Goal: Book appointment/travel/reservation

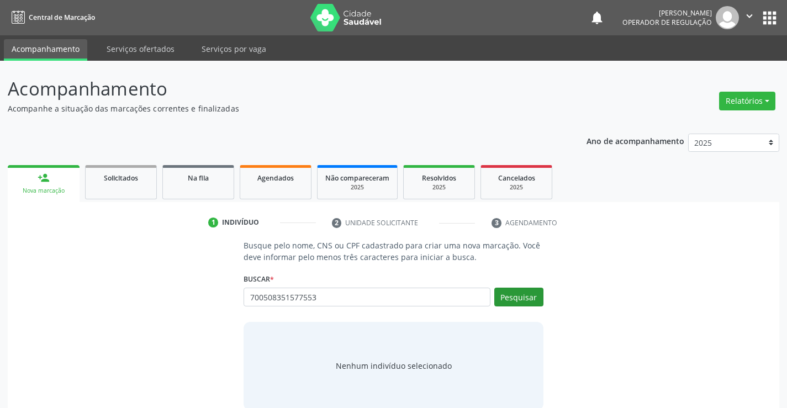
type input "700508351577553"
click at [527, 297] on button "Pesquisar" at bounding box center [518, 297] width 49 height 19
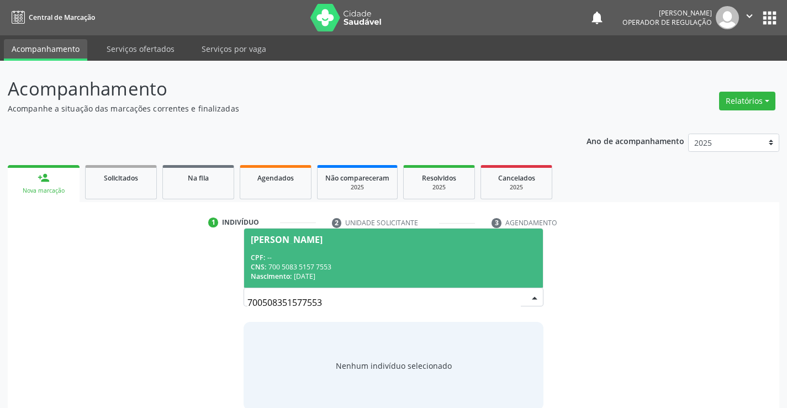
click at [289, 260] on div "CPF: --" at bounding box center [393, 257] width 285 height 9
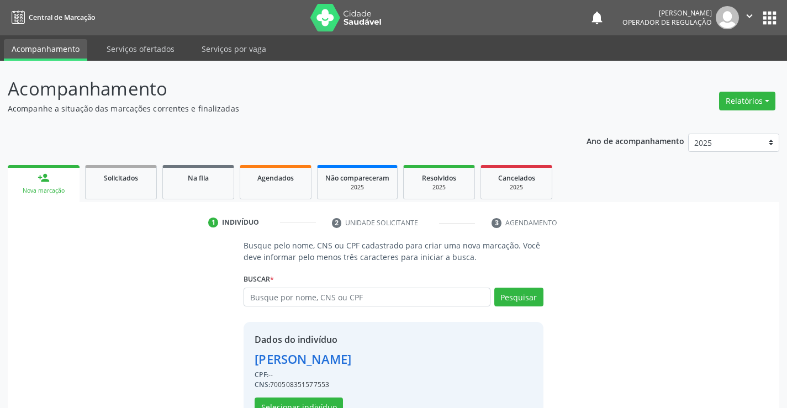
scroll to position [35, 0]
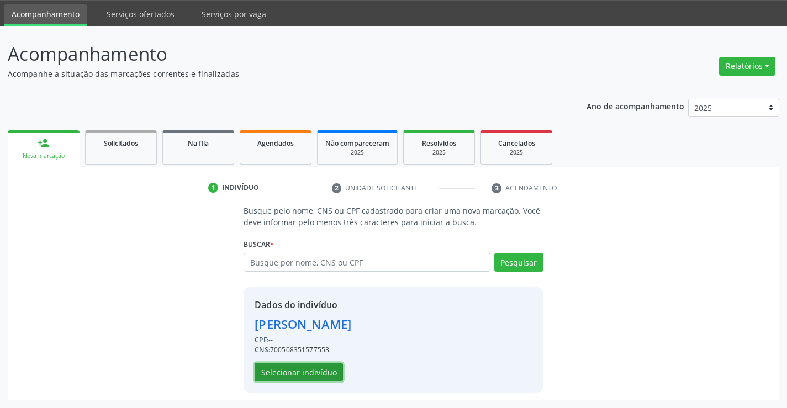
click at [296, 373] on button "Selecionar indivíduo" at bounding box center [299, 372] width 88 height 19
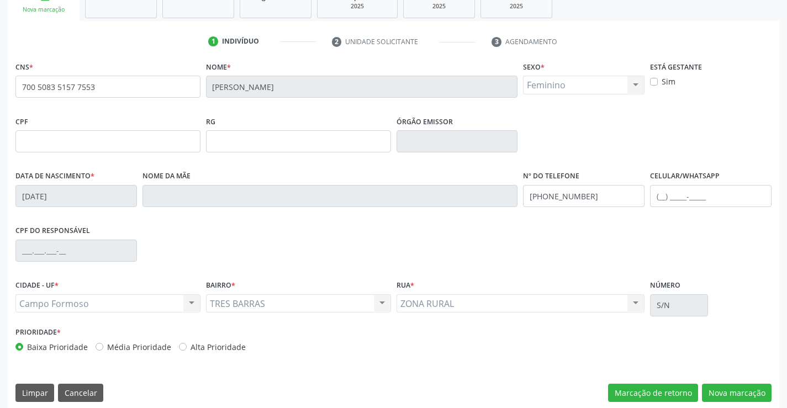
scroll to position [189, 0]
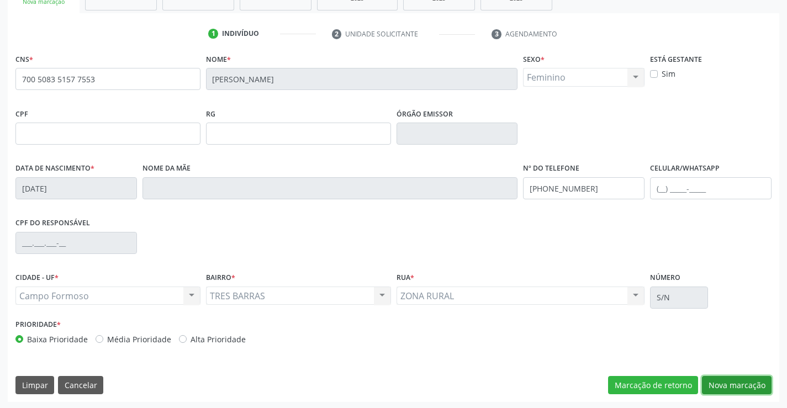
click at [728, 389] on button "Nova marcação" at bounding box center [737, 385] width 70 height 19
click at [0, 0] on button "Próximo" at bounding box center [0, 0] width 0 height 0
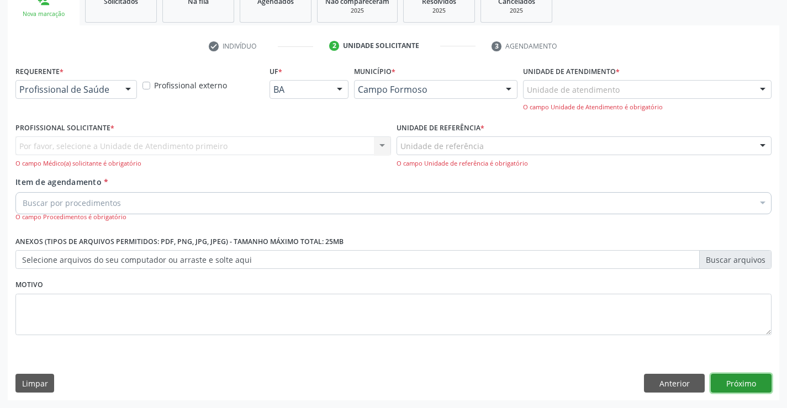
scroll to position [139, 0]
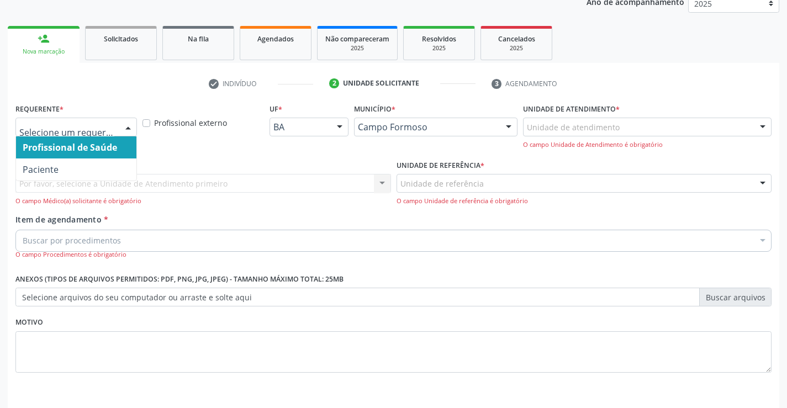
click at [125, 126] on div at bounding box center [128, 127] width 17 height 19
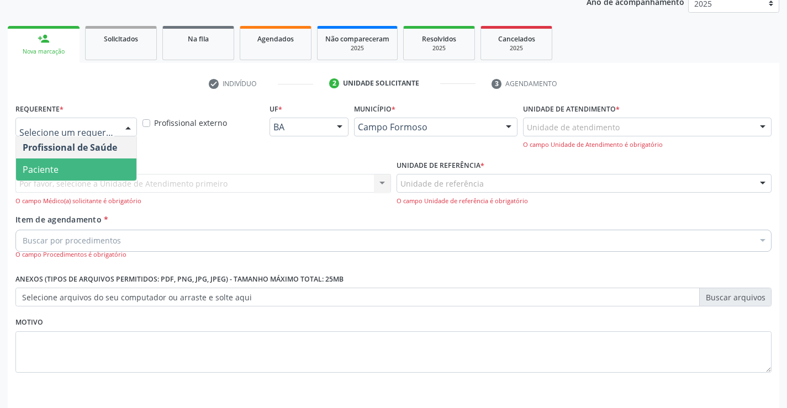
click at [71, 168] on span "Paciente" at bounding box center [76, 169] width 120 height 22
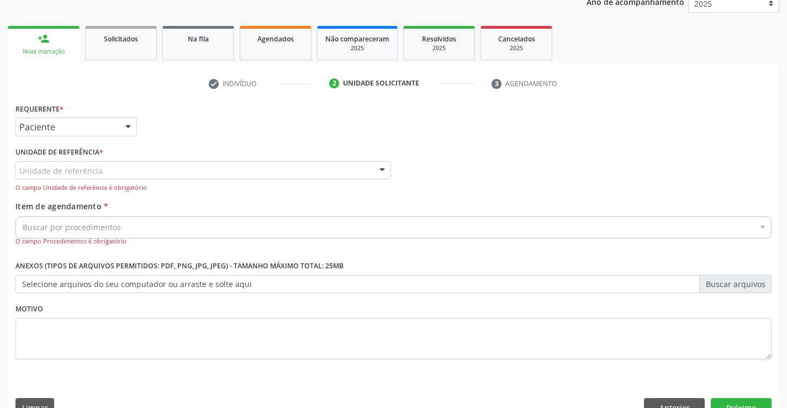
click at [378, 168] on div at bounding box center [382, 171] width 17 height 19
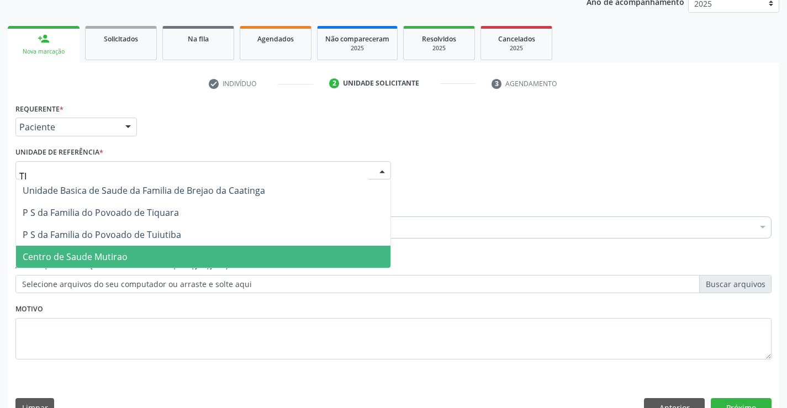
type input "TIQ"
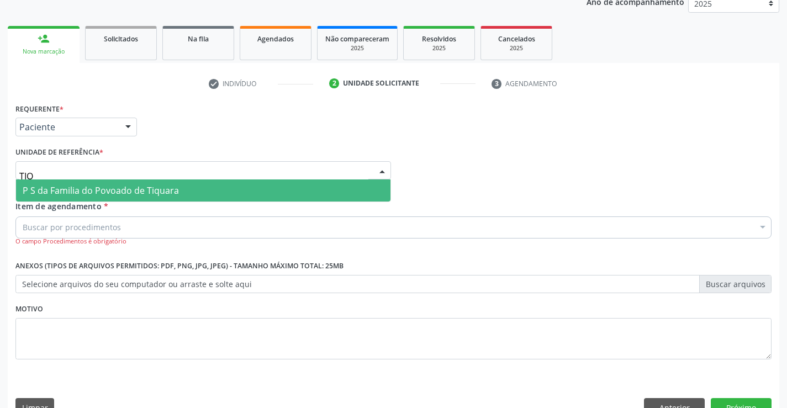
click at [161, 190] on span "P S da Familia do Povoado de Tiquara" at bounding box center [101, 190] width 156 height 12
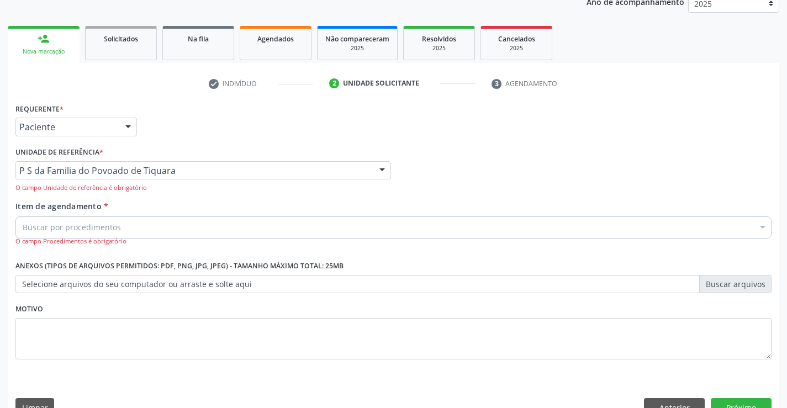
click at [132, 230] on div "Buscar por procedimentos" at bounding box center [393, 227] width 756 height 22
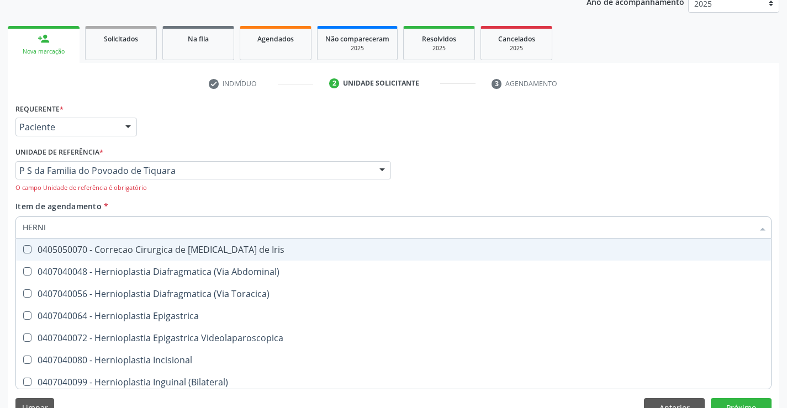
type input "HERNIO"
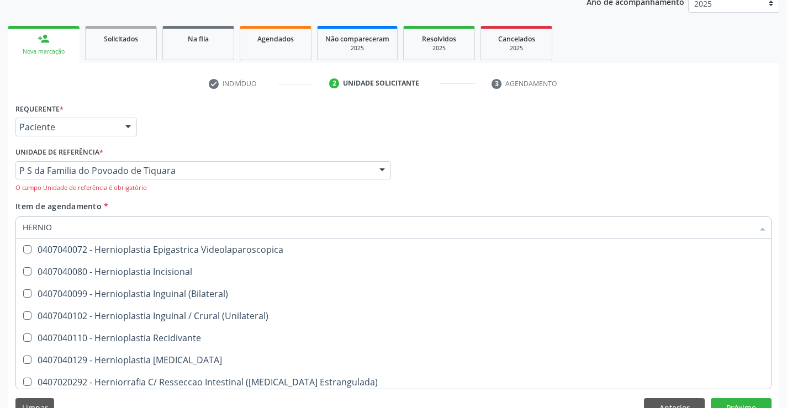
scroll to position [77, 0]
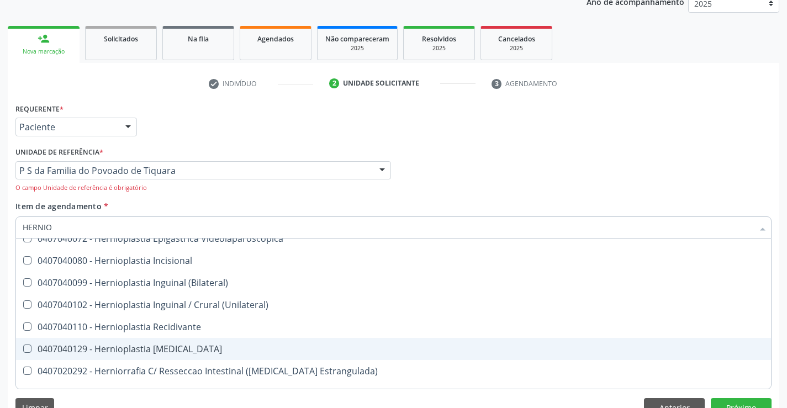
click at [168, 351] on div "0407040129 - Hernioplastia [MEDICAL_DATA]" at bounding box center [394, 349] width 742 height 9
checkbox Umbilical "true"
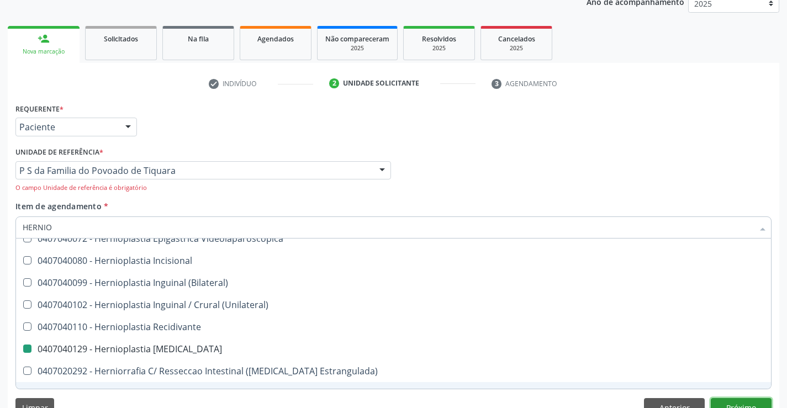
click at [753, 400] on button "Próximo" at bounding box center [741, 407] width 61 height 19
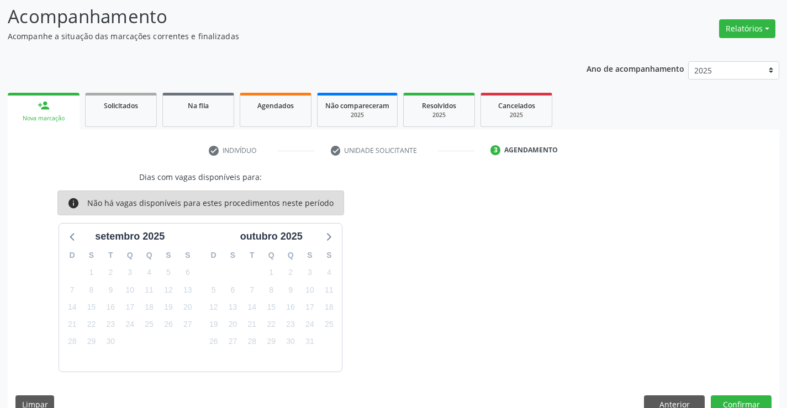
scroll to position [0, 0]
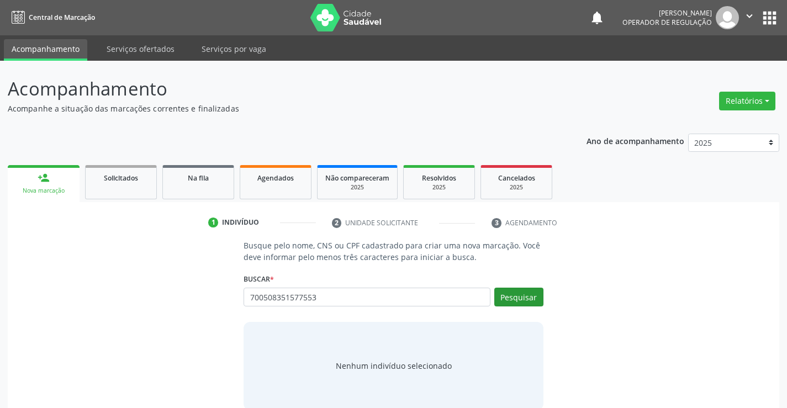
type input "700508351577553"
click at [506, 294] on button "Pesquisar" at bounding box center [518, 297] width 49 height 19
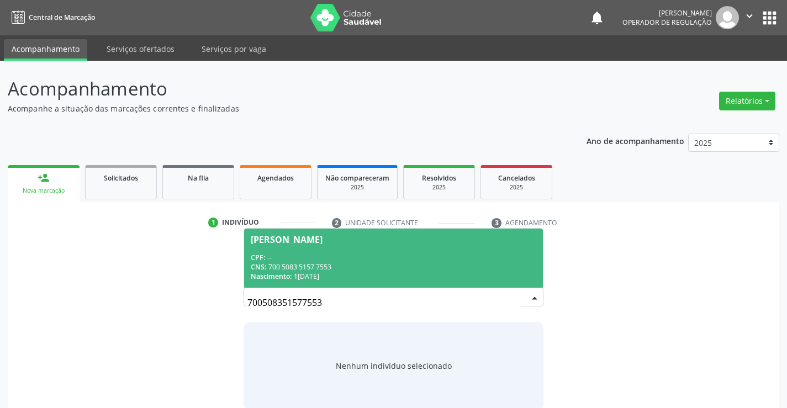
scroll to position [18, 0]
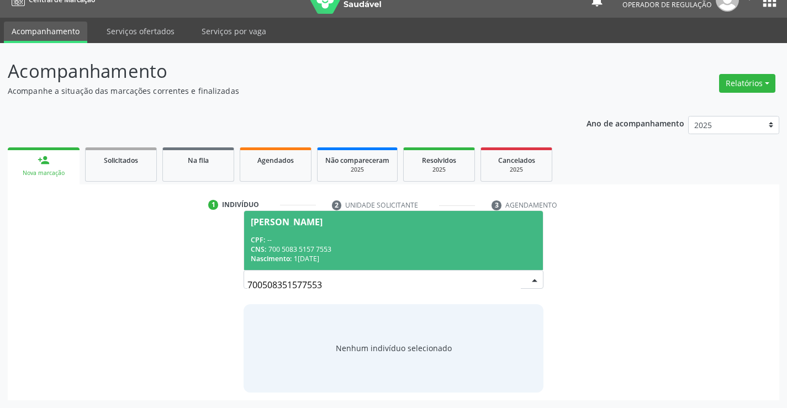
click at [332, 236] on div "CPF: --" at bounding box center [393, 239] width 285 height 9
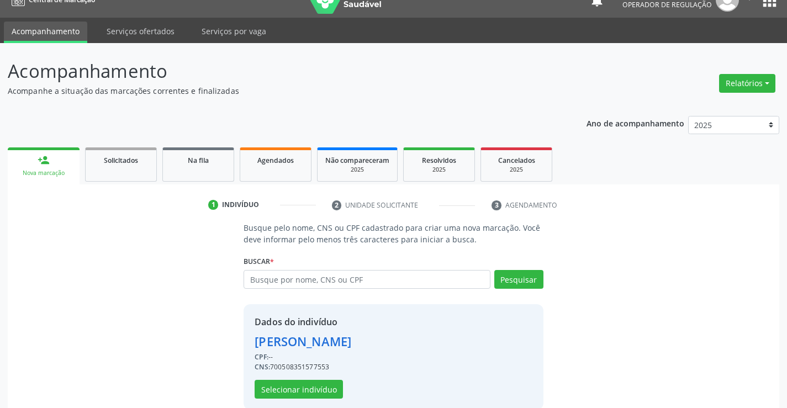
scroll to position [35, 0]
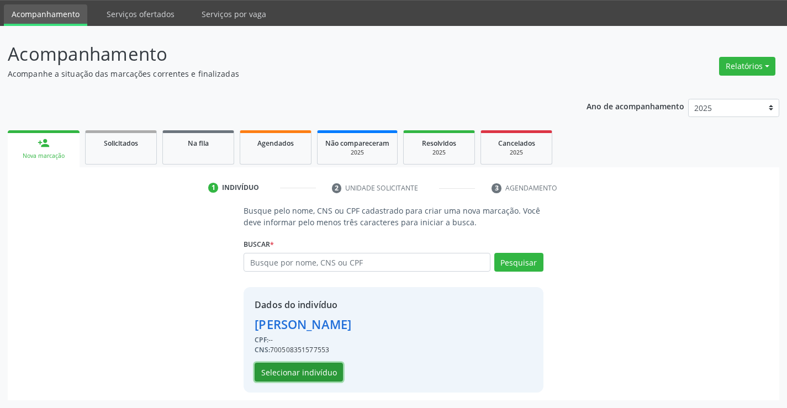
click at [301, 371] on button "Selecionar indivíduo" at bounding box center [299, 372] width 88 height 19
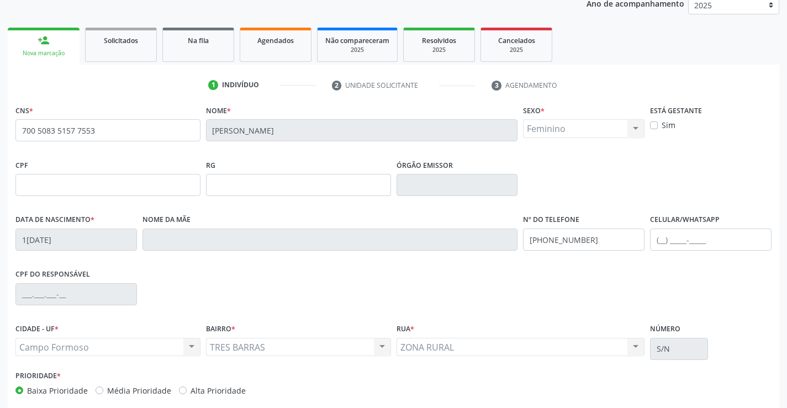
scroll to position [189, 0]
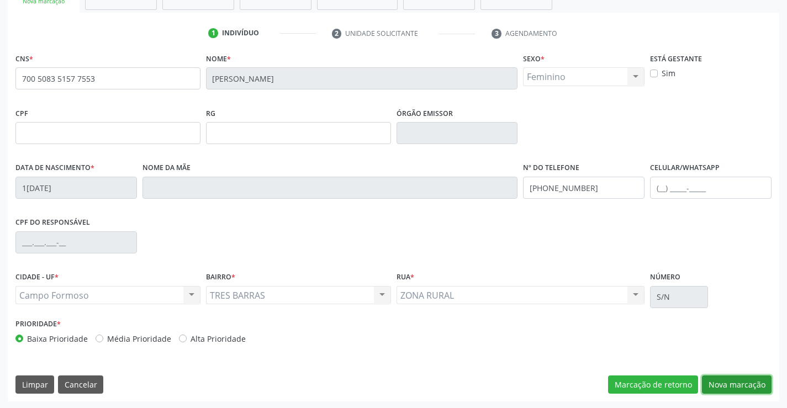
click at [726, 378] on button "Nova marcação" at bounding box center [737, 384] width 70 height 19
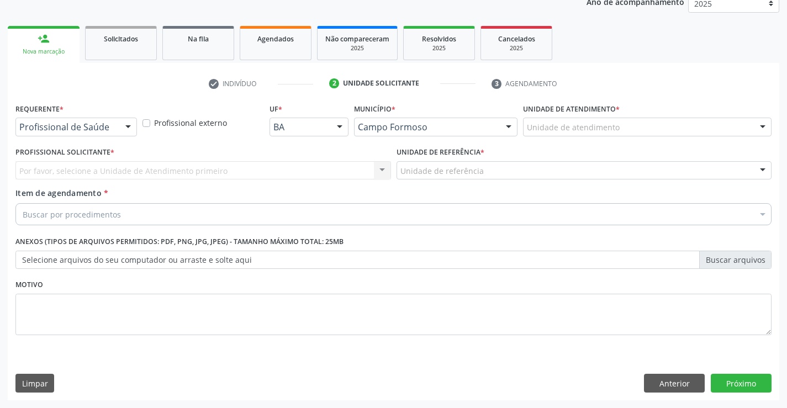
scroll to position [139, 0]
click at [129, 128] on div at bounding box center [128, 127] width 17 height 19
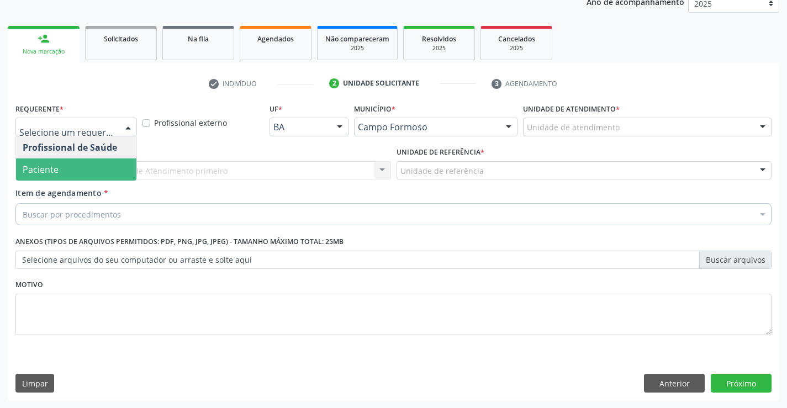
click at [59, 171] on span "Paciente" at bounding box center [76, 169] width 120 height 22
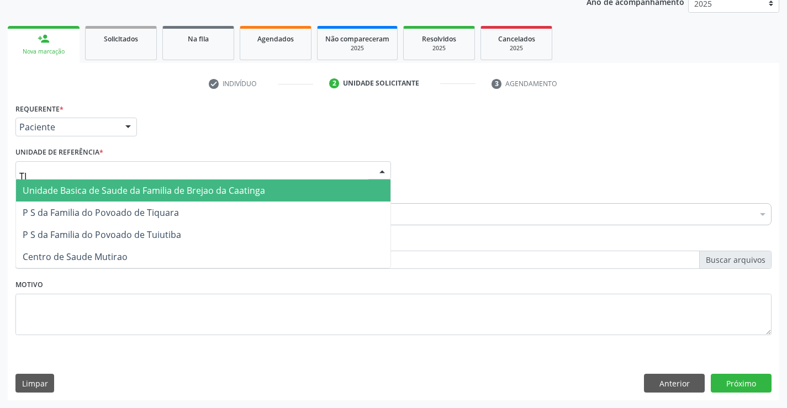
type input "TIQ"
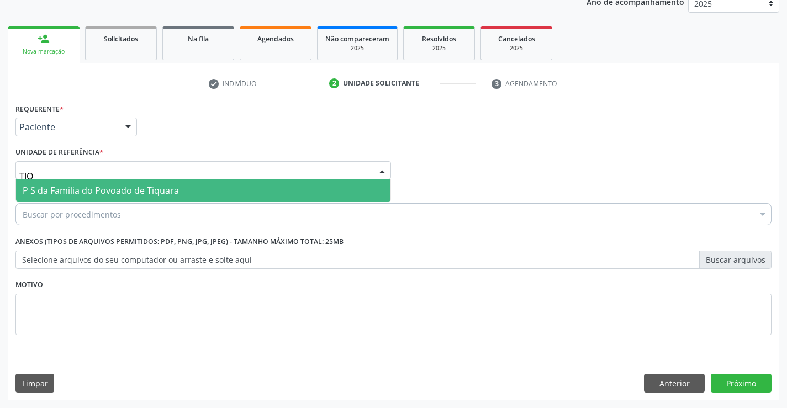
click at [83, 186] on span "P S da Familia do Povoado de Tiquara" at bounding box center [101, 190] width 156 height 12
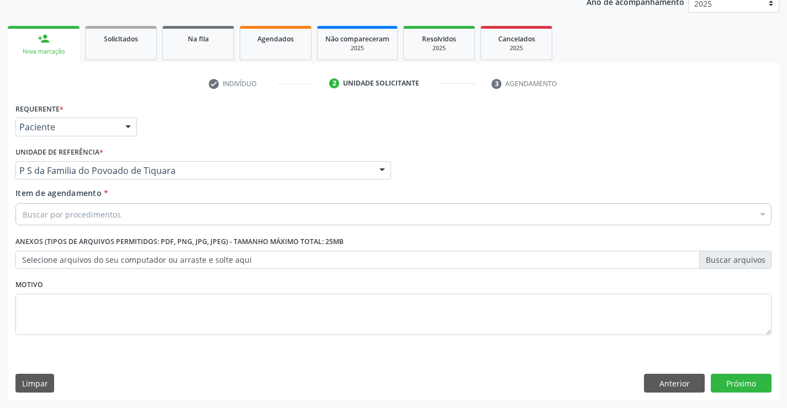
click at [23, 214] on input "Item de agendamento *" at bounding box center [23, 214] width 0 height 22
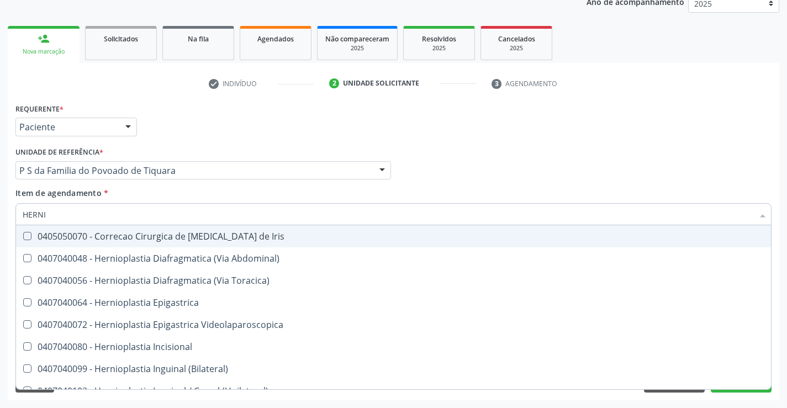
type input "HERNIO"
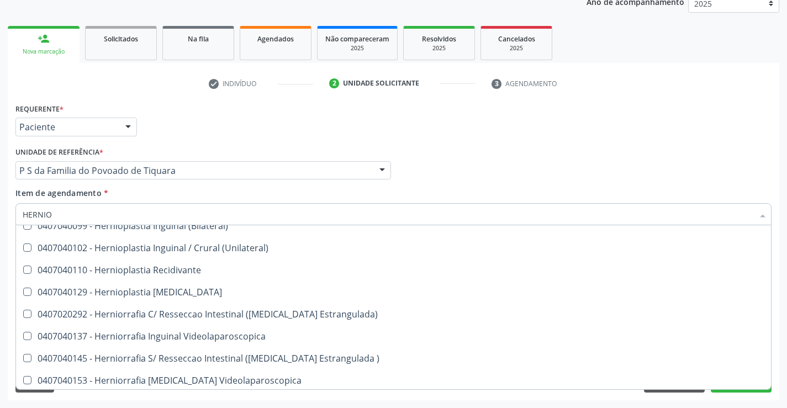
scroll to position [123, 0]
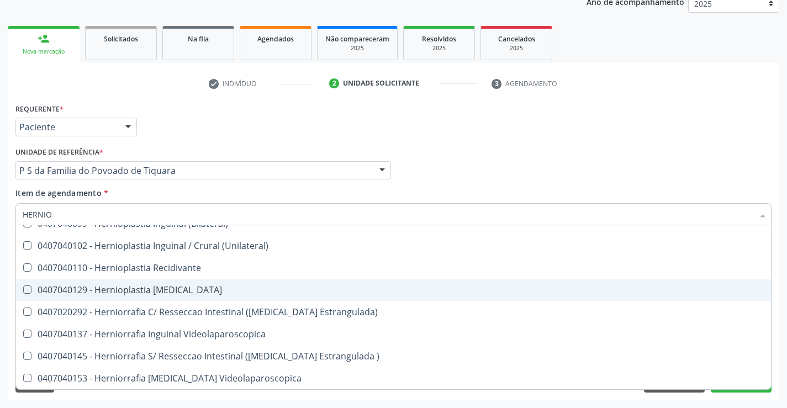
click at [171, 292] on div "0407040129 - Hernioplastia [MEDICAL_DATA]" at bounding box center [394, 289] width 742 height 9
checkbox Umbilical "true"
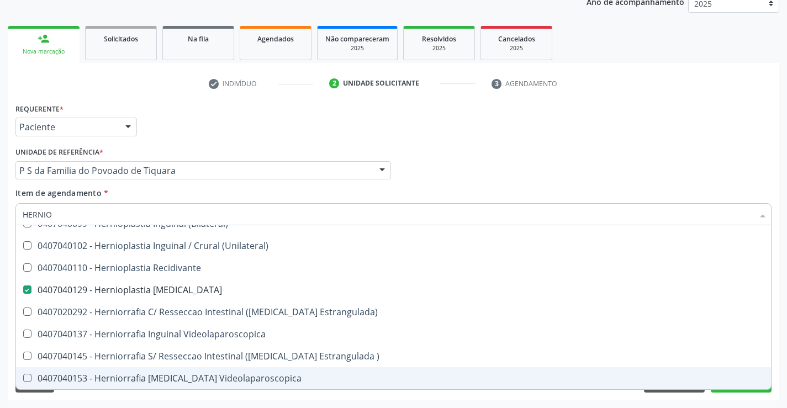
click at [731, 389] on div "Desfazer seleção 0407040048 - Hernioplastia Diafragmatica (Via Abdominal) 04070…" at bounding box center [393, 307] width 756 height 164
click at [729, 391] on button "Próximo" at bounding box center [741, 383] width 61 height 19
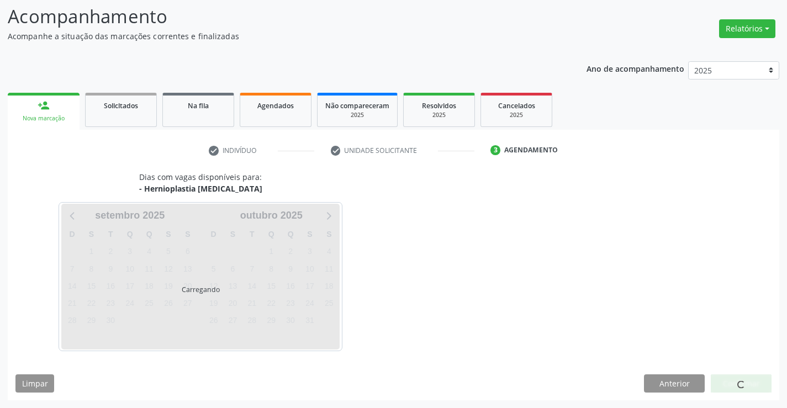
scroll to position [0, 0]
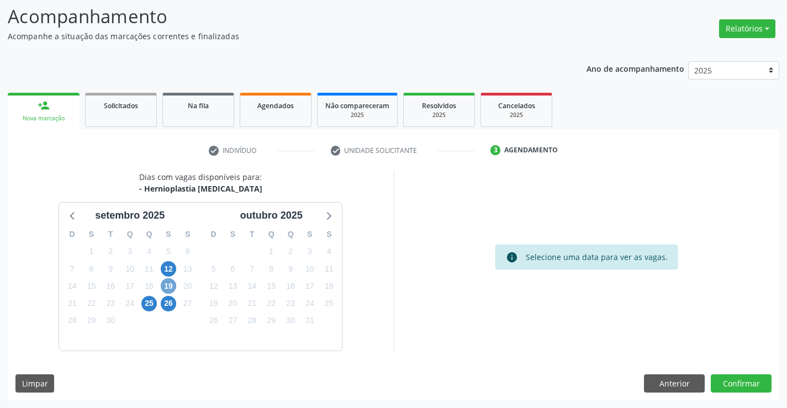
click at [168, 284] on span "19" at bounding box center [168, 285] width 15 height 15
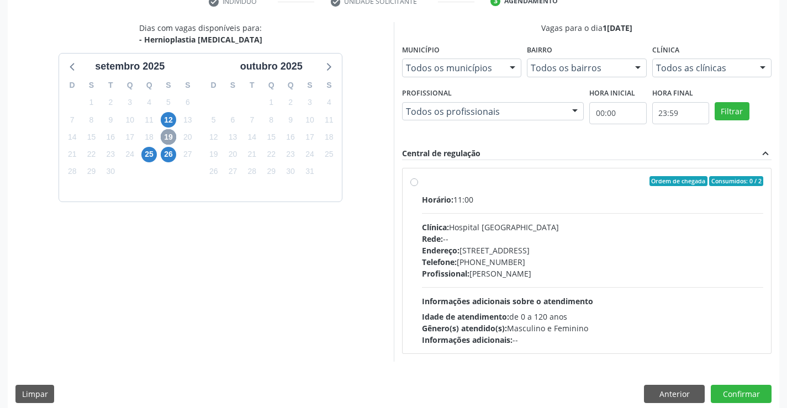
scroll to position [231, 0]
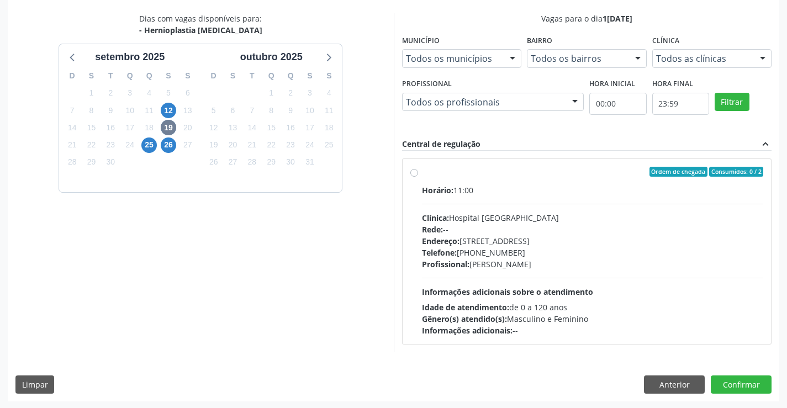
click at [422, 173] on label "Ordem de chegada Consumidos: 0 / 2 Horário: 11:00 Clínica: Hospital [GEOGRAPHIC…" at bounding box center [593, 252] width 342 height 170
click at [414, 173] on input "Ordem de chegada Consumidos: 0 / 2 Horário: 11:00 Clínica: Hospital [GEOGRAPHIC…" at bounding box center [414, 172] width 8 height 10
radio input "true"
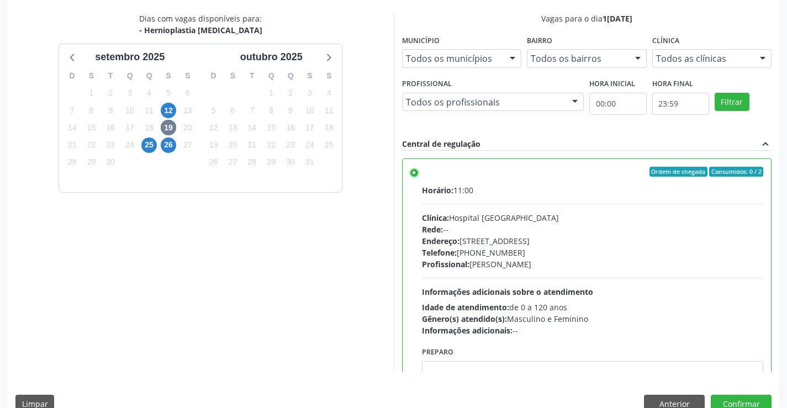
scroll to position [252, 0]
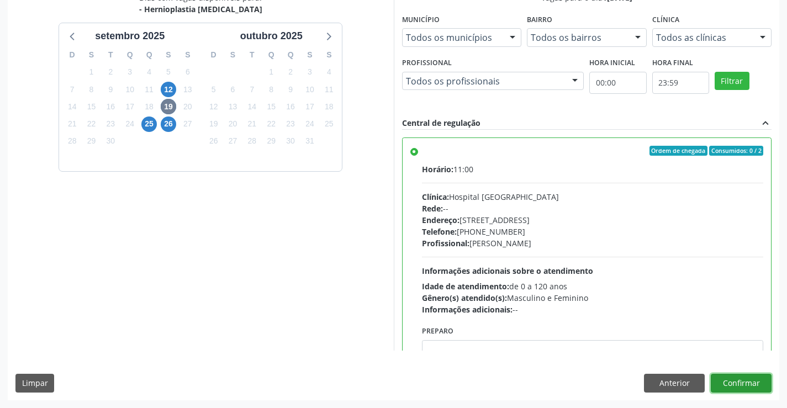
click at [741, 385] on button "Confirmar" at bounding box center [741, 383] width 61 height 19
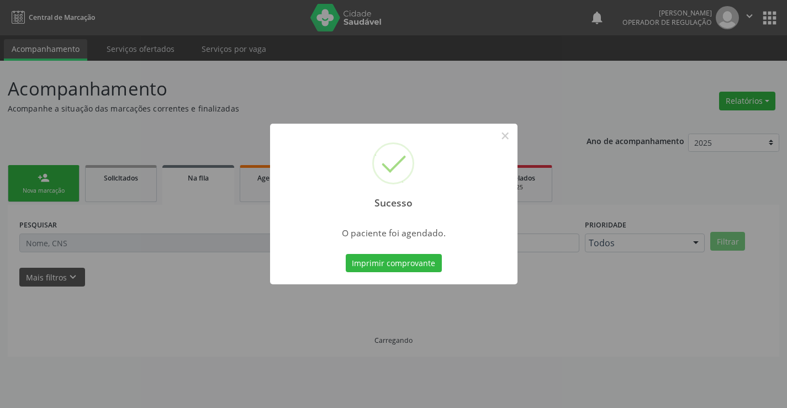
scroll to position [0, 0]
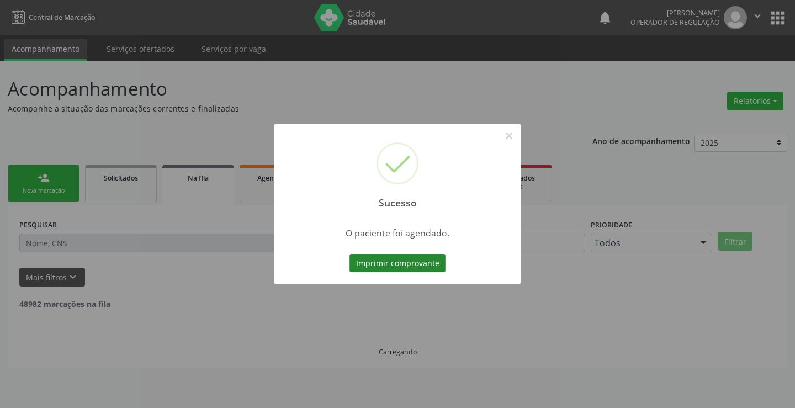
click at [394, 261] on button "Imprimir comprovante" at bounding box center [398, 263] width 96 height 19
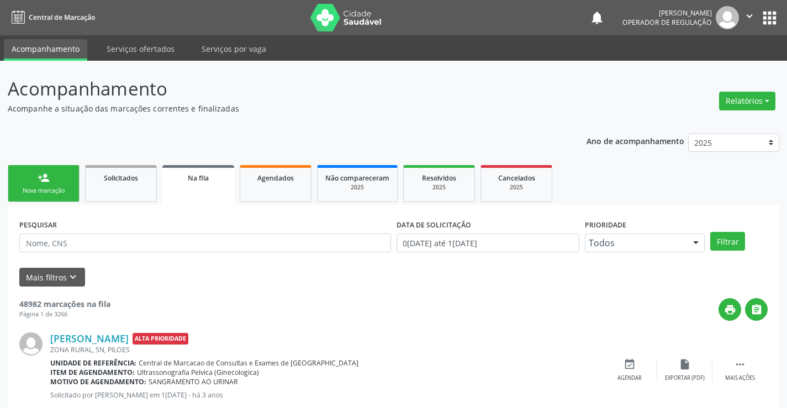
click at [751, 17] on icon "" at bounding box center [749, 16] width 12 height 12
click at [704, 71] on link "Sair" at bounding box center [721, 67] width 76 height 15
